Goal: Task Accomplishment & Management: Manage account settings

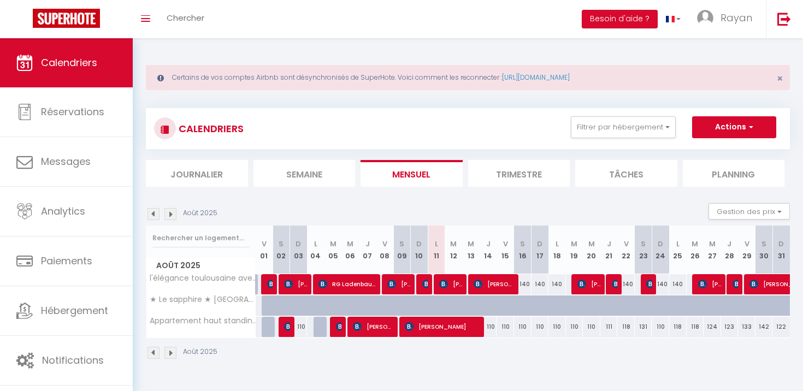
click at [175, 162] on li "Journalier" at bounding box center [197, 173] width 102 height 27
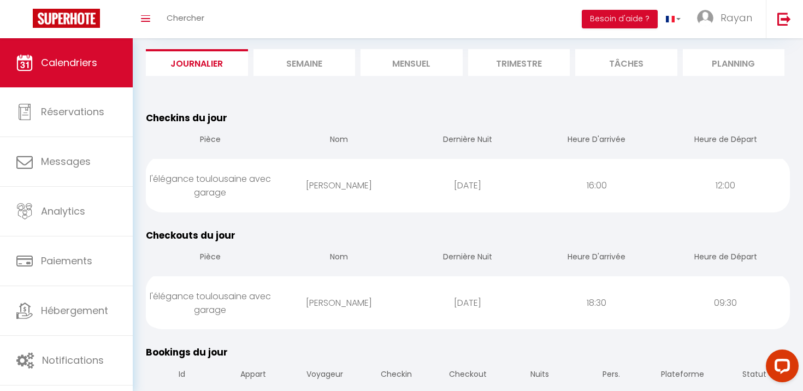
scroll to position [126, 0]
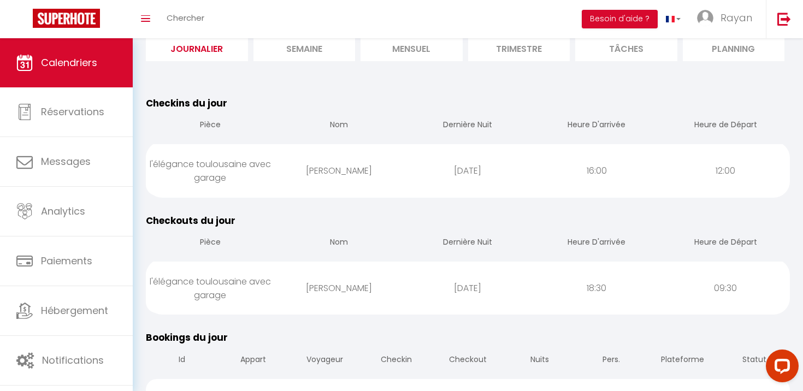
click at [390, 291] on div "[PERSON_NAME]" at bounding box center [339, 288] width 129 height 36
select select "1"
select select "0"
select select "1"
select select
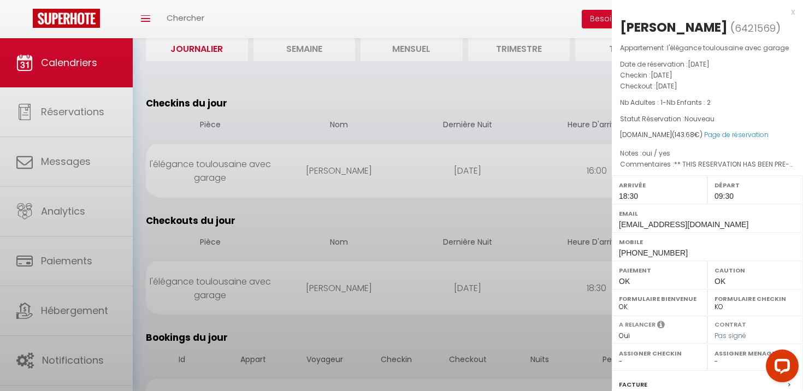
select select "41536"
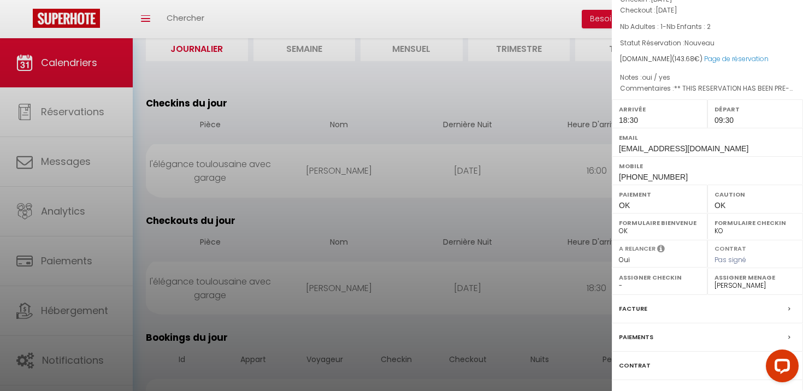
scroll to position [99, 0]
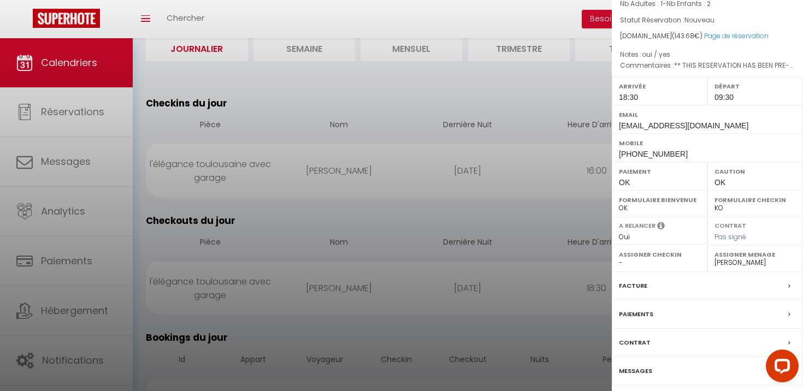
click at [642, 361] on div "Messages" at bounding box center [707, 371] width 191 height 28
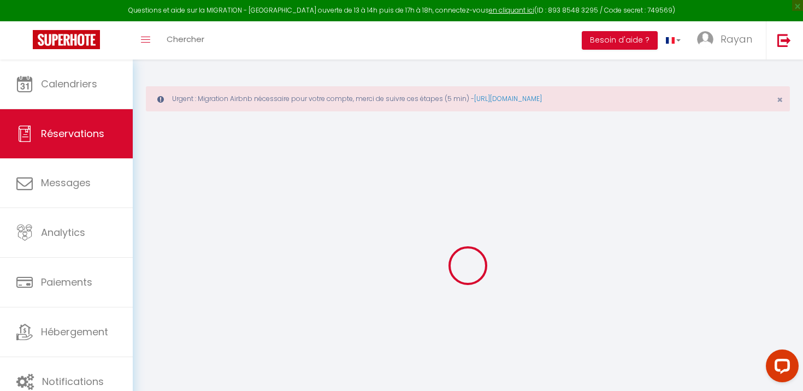
select select
checkbox input "false"
select index
type https\ "** THIS RESERVATION HAS BEEN PRE-PAID ** BOOKING NOTE : Payment charge is EUR 2…"
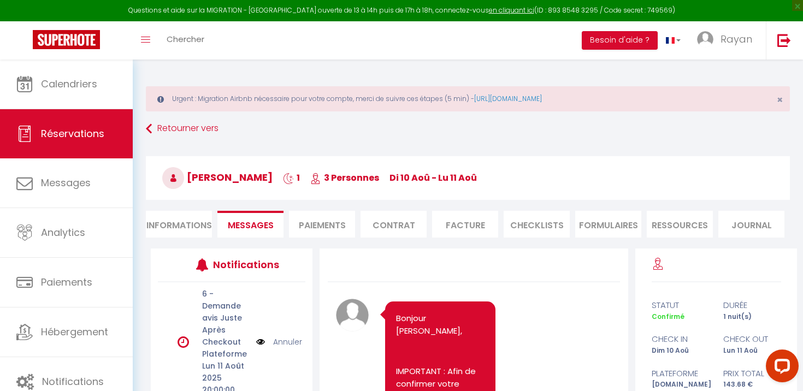
scroll to position [3338, 0]
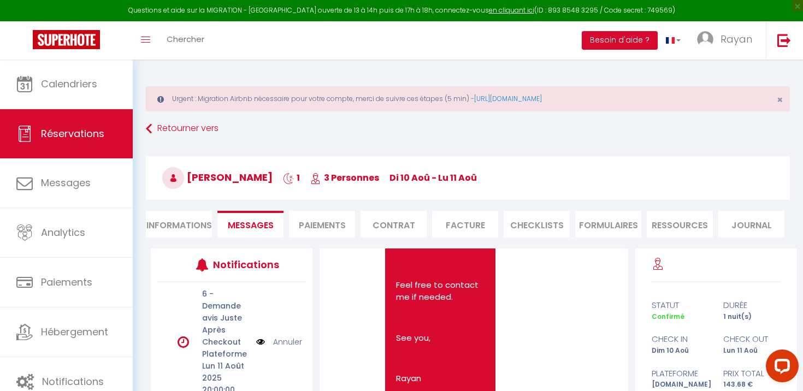
click at [290, 333] on div "6 - Demande avis Juste Après Checkout Plateforme [DATE] 20:00:00 Annuler" at bounding box center [232, 343] width 148 height 120
click at [289, 340] on link "Annuler" at bounding box center [287, 342] width 29 height 12
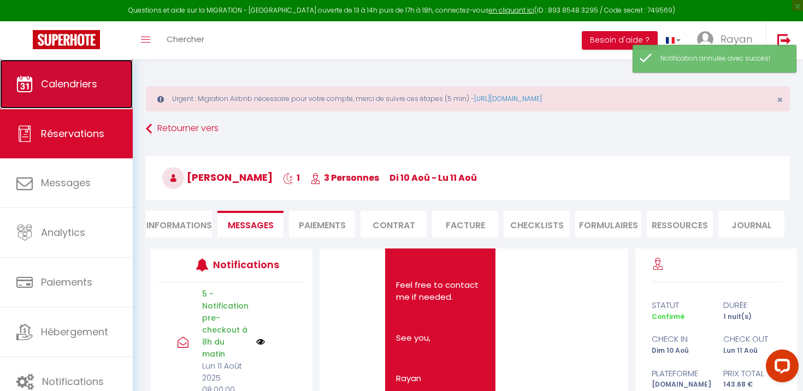
click at [93, 103] on link "Calendriers" at bounding box center [66, 84] width 133 height 49
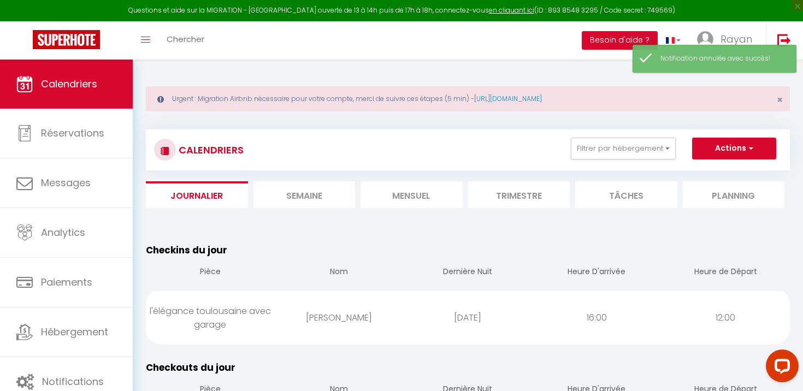
click at [450, 197] on li "Mensuel" at bounding box center [412, 194] width 102 height 27
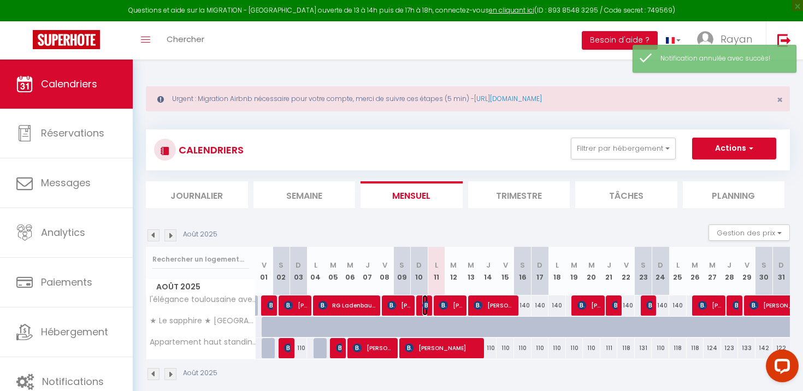
click at [422, 307] on img at bounding box center [426, 305] width 9 height 9
select select "OK"
select select "1"
select select "0"
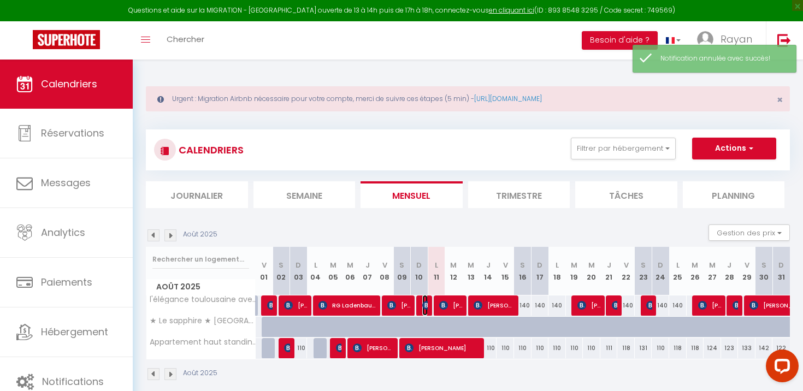
select select "1"
select select
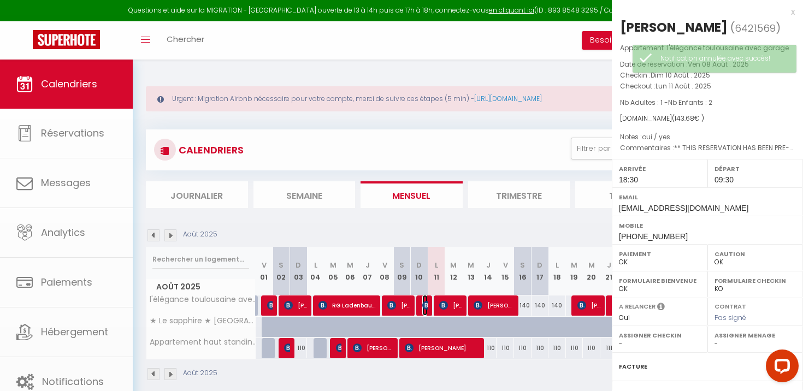
select select "41536"
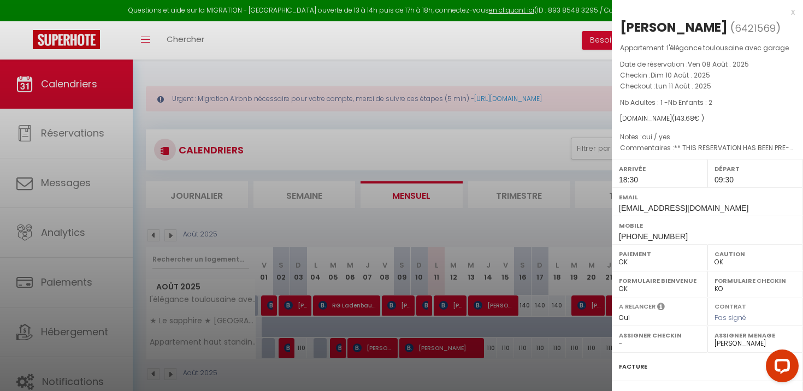
click at [487, 301] on div at bounding box center [401, 195] width 803 height 391
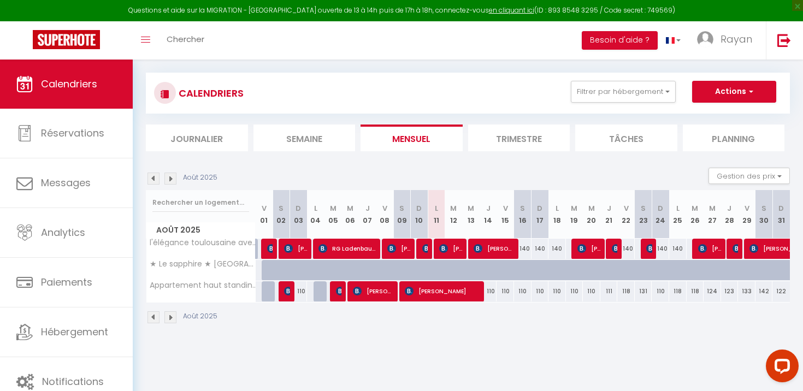
scroll to position [60, 0]
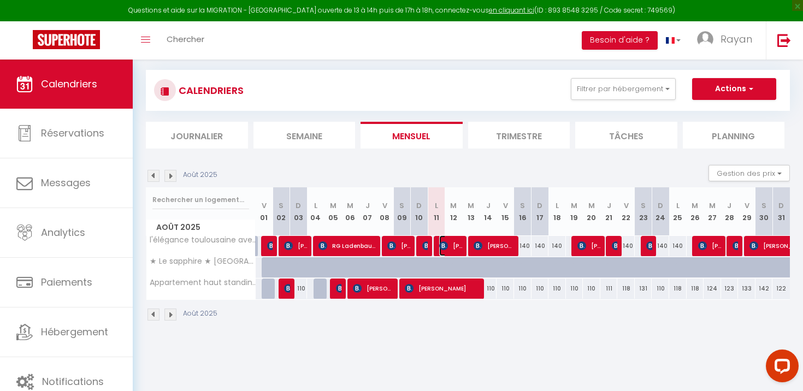
click at [449, 246] on span "[PERSON_NAME]" at bounding box center [450, 246] width 23 height 21
select select
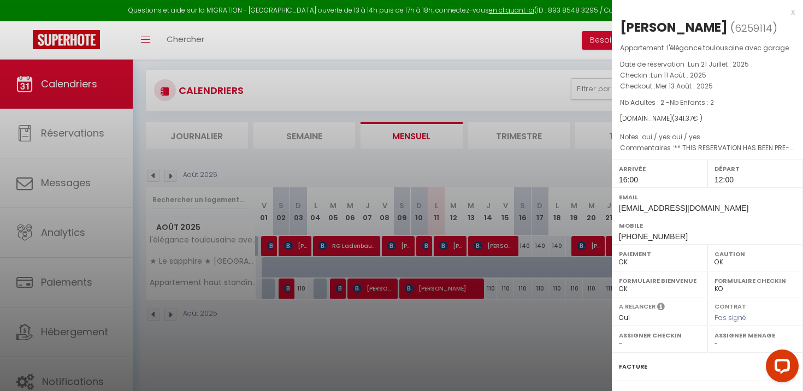
click at [449, 246] on div at bounding box center [401, 195] width 803 height 391
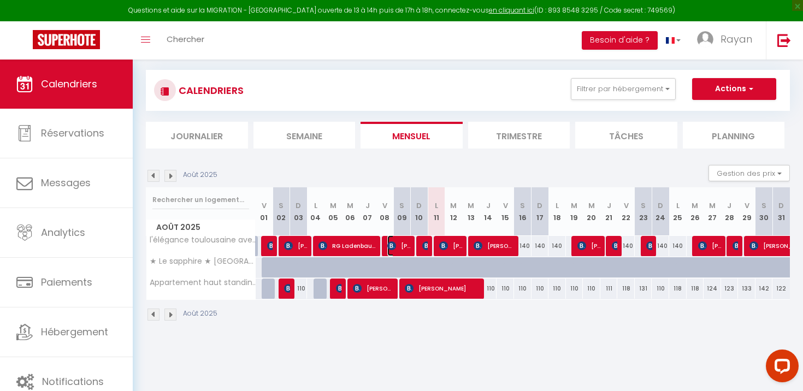
click at [397, 249] on span "[PERSON_NAME]" at bounding box center [398, 246] width 23 height 21
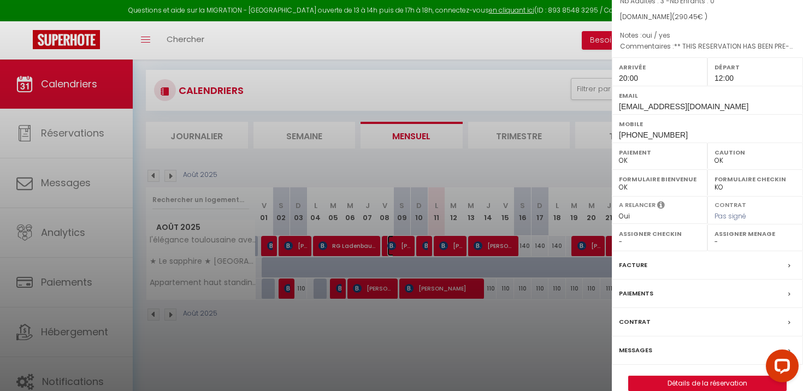
scroll to position [141, 0]
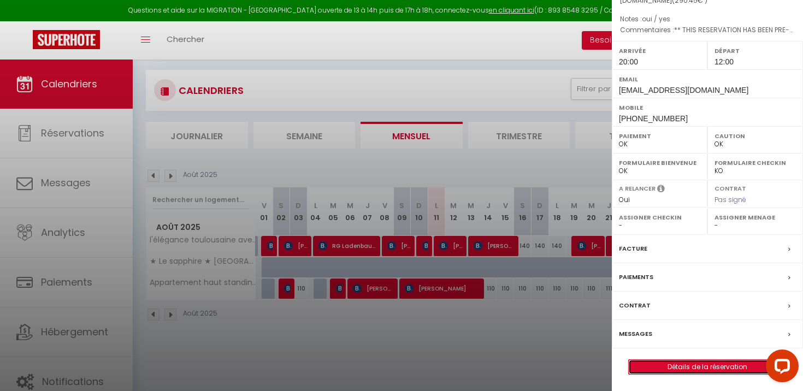
click at [645, 373] on link "Détails de la réservation" at bounding box center [707, 367] width 157 height 14
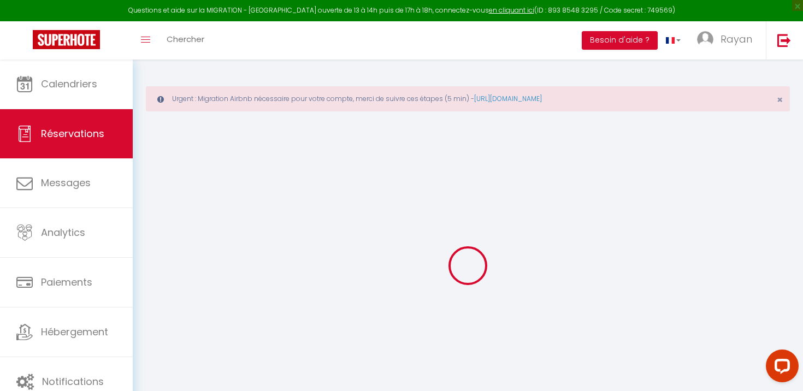
select select
checkbox input "false"
select index
select select
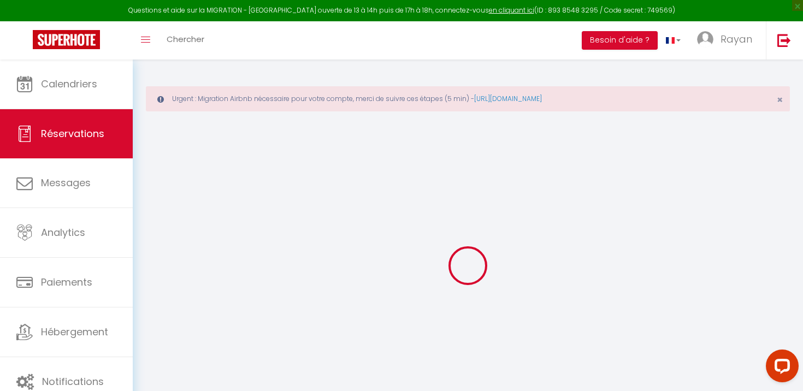
select select
checkbox input "false"
select index
type https\ "** THIS RESERVATION HAS BEEN PRE-PAID ** BOOKING NOTE : Payment charge is EUR 4…"
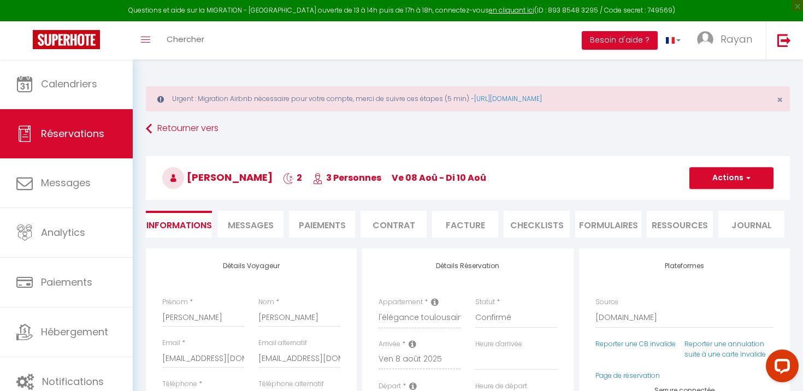
type input "35"
type input "15.69"
select select
checkbox input "false"
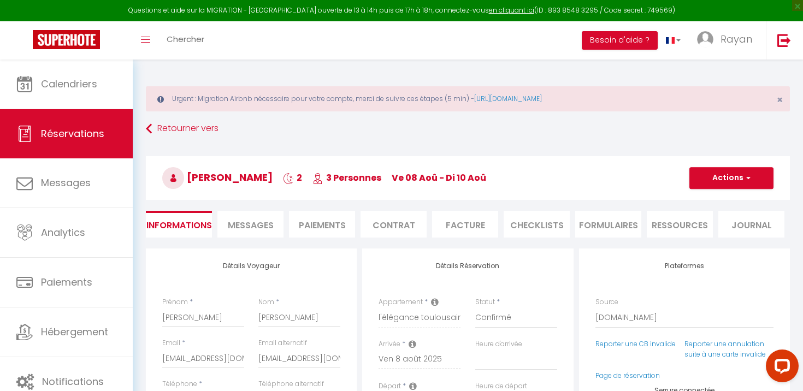
select index
checkbox input "false"
select index
select select "20:00"
select select "12:00"
